Goal: Navigation & Orientation: Go to known website

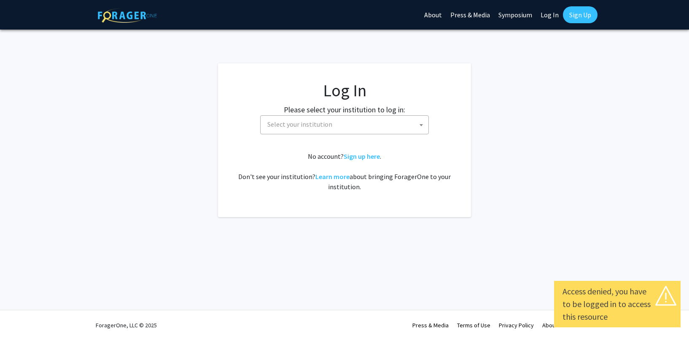
select select
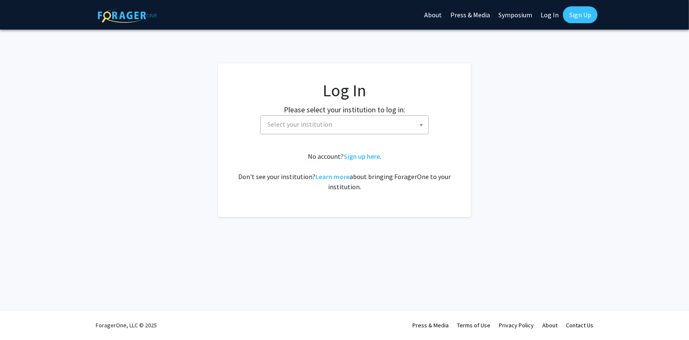
click at [524, 262] on div "Skip navigation About Press & Media Symposium Log In Sign Up Complete your prof…" at bounding box center [344, 170] width 689 height 340
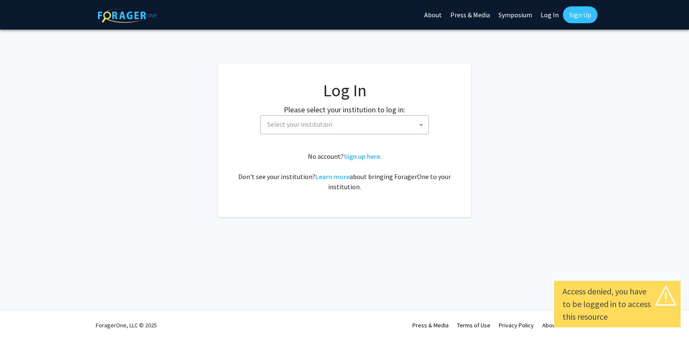
select select
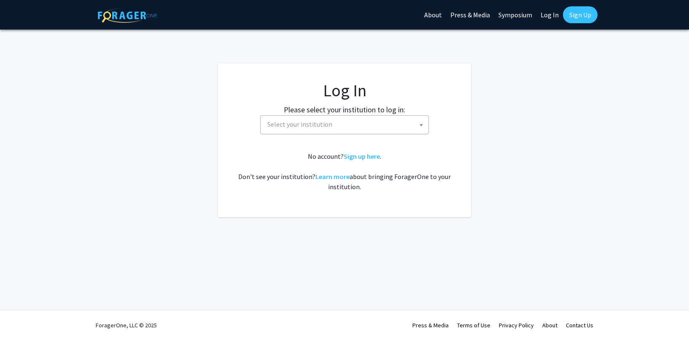
select select
